Goal: Navigation & Orientation: Find specific page/section

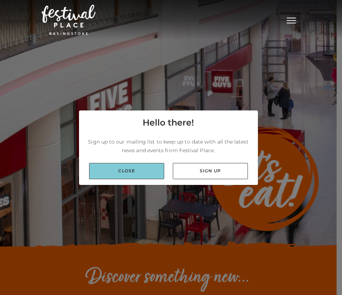
click at [103, 173] on link "Close" at bounding box center [126, 171] width 75 height 16
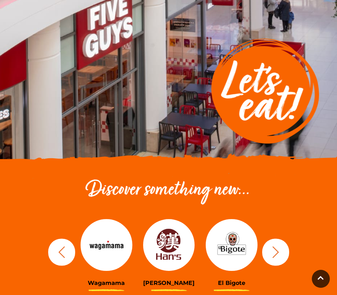
scroll to position [144, 0]
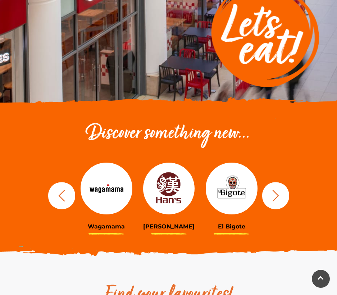
click at [273, 195] on icon "button" at bounding box center [275, 195] width 13 height 13
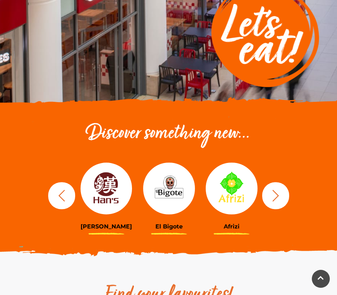
click at [273, 195] on icon "button" at bounding box center [275, 195] width 13 height 13
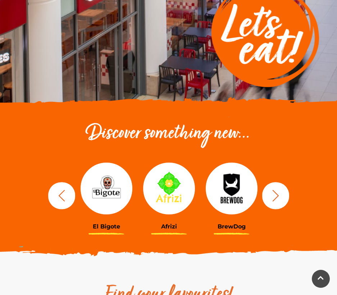
click at [273, 195] on icon "button" at bounding box center [275, 195] width 13 height 13
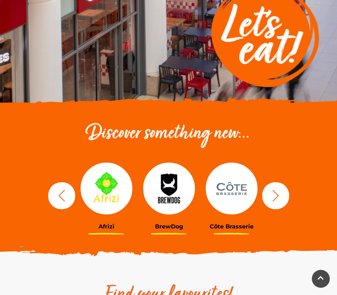
click at [273, 195] on icon "button" at bounding box center [275, 195] width 13 height 13
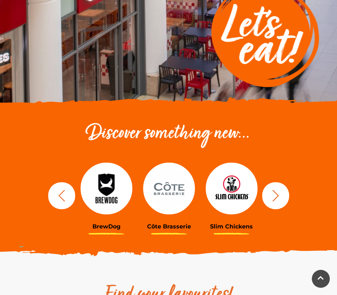
click at [273, 195] on icon "button" at bounding box center [275, 195] width 13 height 13
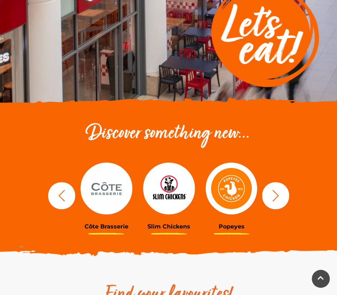
click at [273, 195] on icon "button" at bounding box center [275, 195] width 13 height 13
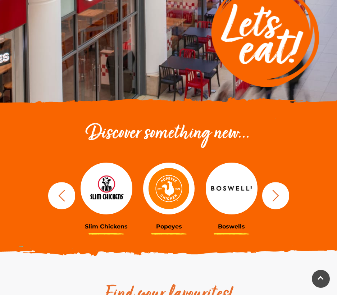
click at [273, 195] on icon "button" at bounding box center [275, 195] width 13 height 13
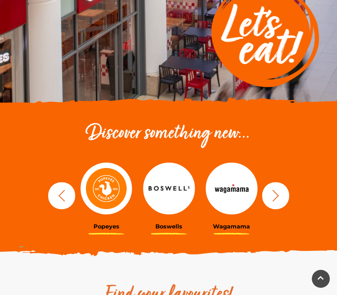
click at [273, 195] on icon "button" at bounding box center [275, 195] width 13 height 13
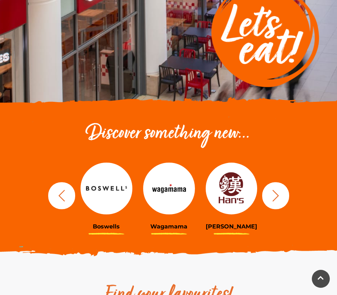
click at [273, 195] on icon "button" at bounding box center [275, 195] width 13 height 13
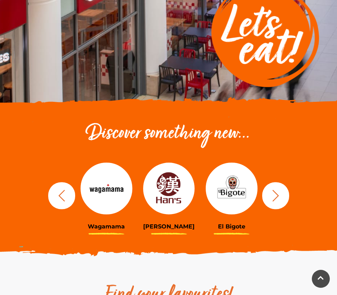
click at [273, 195] on icon "button" at bounding box center [275, 195] width 13 height 13
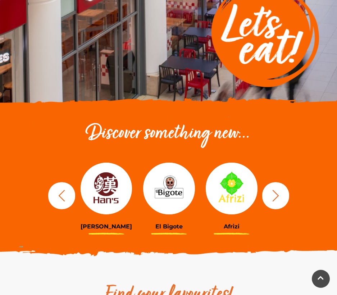
click at [273, 195] on icon "button" at bounding box center [275, 195] width 13 height 13
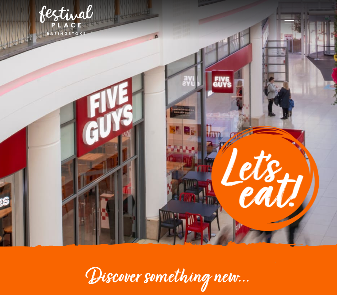
click at [278, 24] on div "Toggle navigation" at bounding box center [280, 19] width 36 height 10
click at [288, 17] on button "Toggle navigation" at bounding box center [289, 19] width 18 height 10
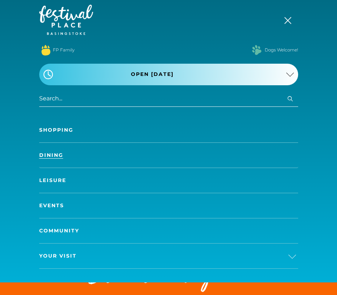
click at [47, 153] on link "Dining" at bounding box center [168, 155] width 259 height 25
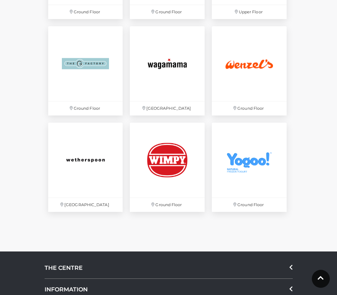
scroll to position [1724, 0]
